Goal: Task Accomplishment & Management: Complete application form

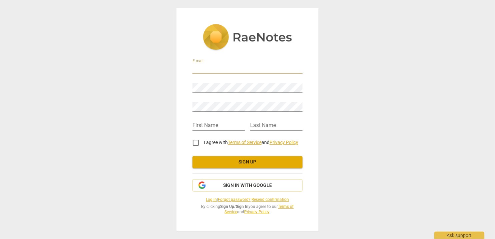
click at [207, 67] on input "email" at bounding box center [247, 69] width 110 height 10
type input "[PERSON_NAME][EMAIL_ADDRESS][DOMAIN_NAME]"
type input "Winifred"
type input "McLean"
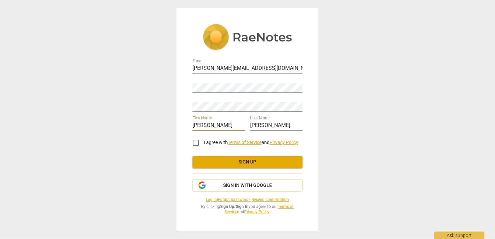
drag, startPoint x: 217, startPoint y: 126, endPoint x: 177, endPoint y: 121, distance: 40.0
click at [177, 121] on div "E-mail yvonne@strategicdirection.co.nz Password Retype Password First Name Wini…" at bounding box center [247, 119] width 142 height 222
type input "Yvonne"
click at [196, 144] on input "I agree with Terms of Service and Privacy Policy" at bounding box center [196, 142] width 16 height 16
checkbox input "true"
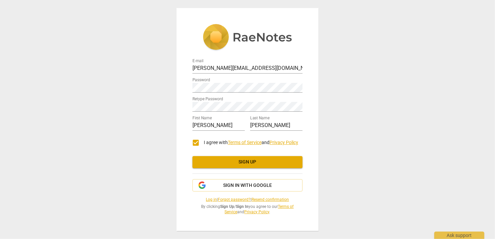
click at [231, 159] on span "Sign up" at bounding box center [247, 161] width 99 height 7
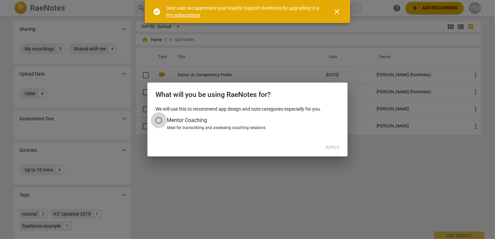
click at [160, 119] on input "Mentor Coaching" at bounding box center [159, 120] width 16 height 16
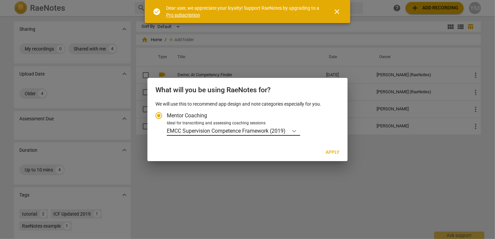
click at [296, 129] on icon "Account type" at bounding box center [294, 130] width 7 height 7
click at [0, 0] on input "Ideal for transcribing and assessing coaching sessions EMCC Supervision Compete…" at bounding box center [0, 0] width 0 height 0
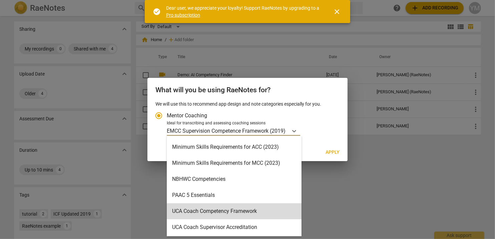
scroll to position [125, 0]
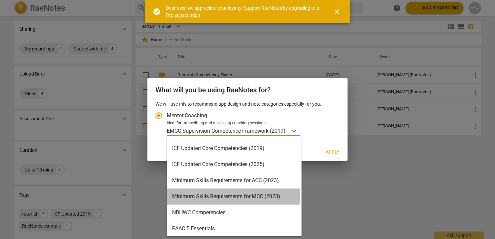
click at [205, 193] on div "Minimum Skills Requirements for MCC (2023)" at bounding box center [234, 196] width 135 height 16
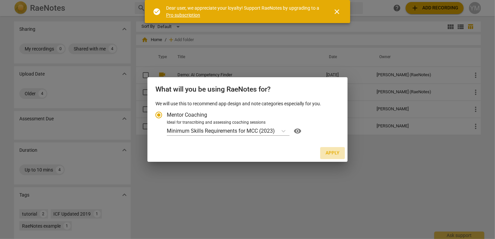
click at [332, 151] on span "Apply" at bounding box center [333, 152] width 14 height 7
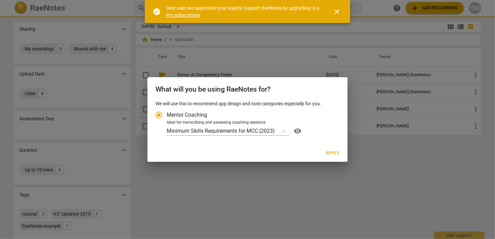
radio input "false"
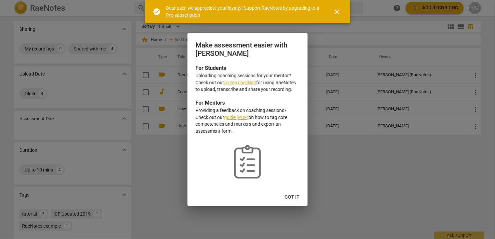
click at [292, 196] on span "Got it" at bounding box center [292, 196] width 15 height 7
